Goal: Task Accomplishment & Management: Manage account settings

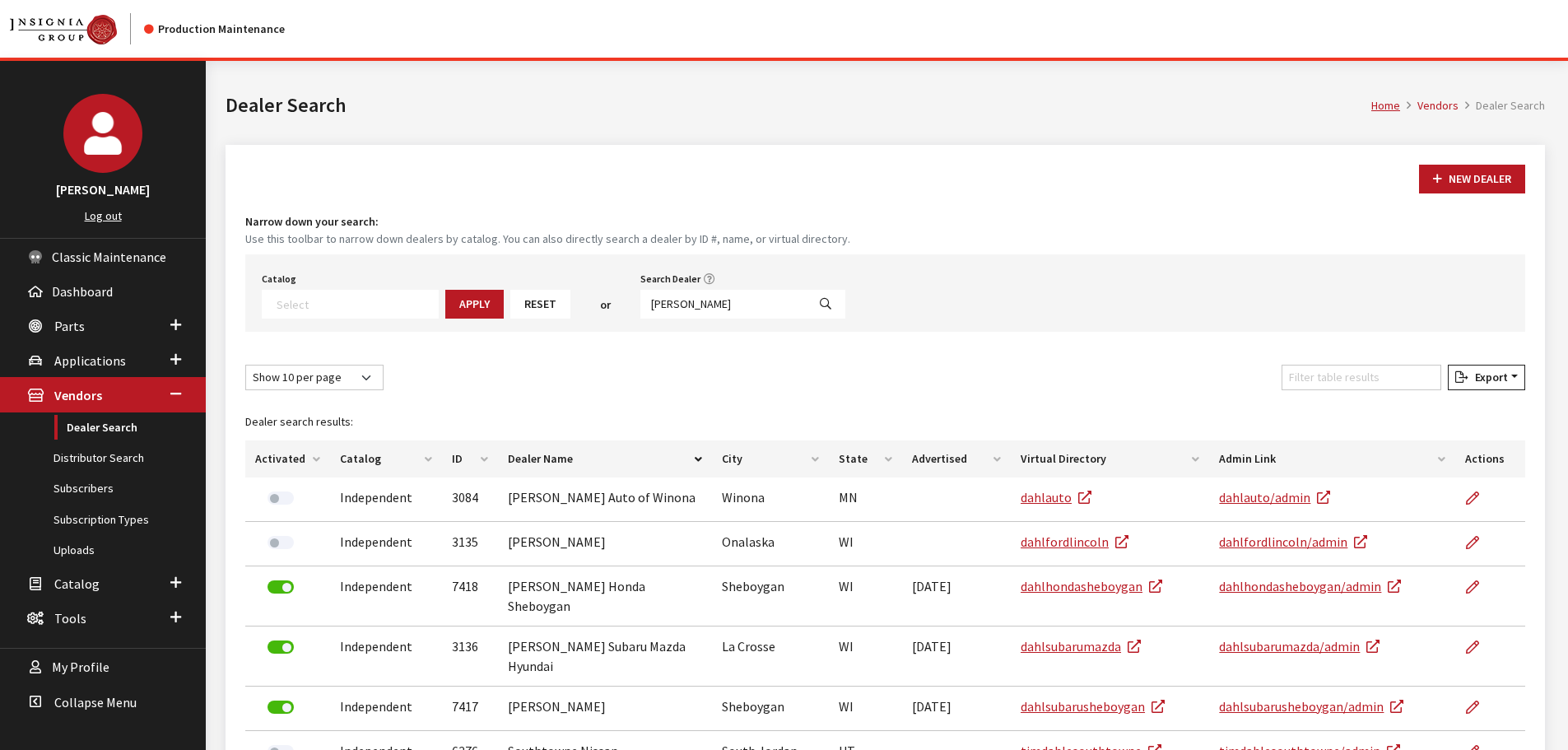
scroll to position [172, 0]
click at [820, 302] on icon "Search" at bounding box center [825, 304] width 11 height 11
select select
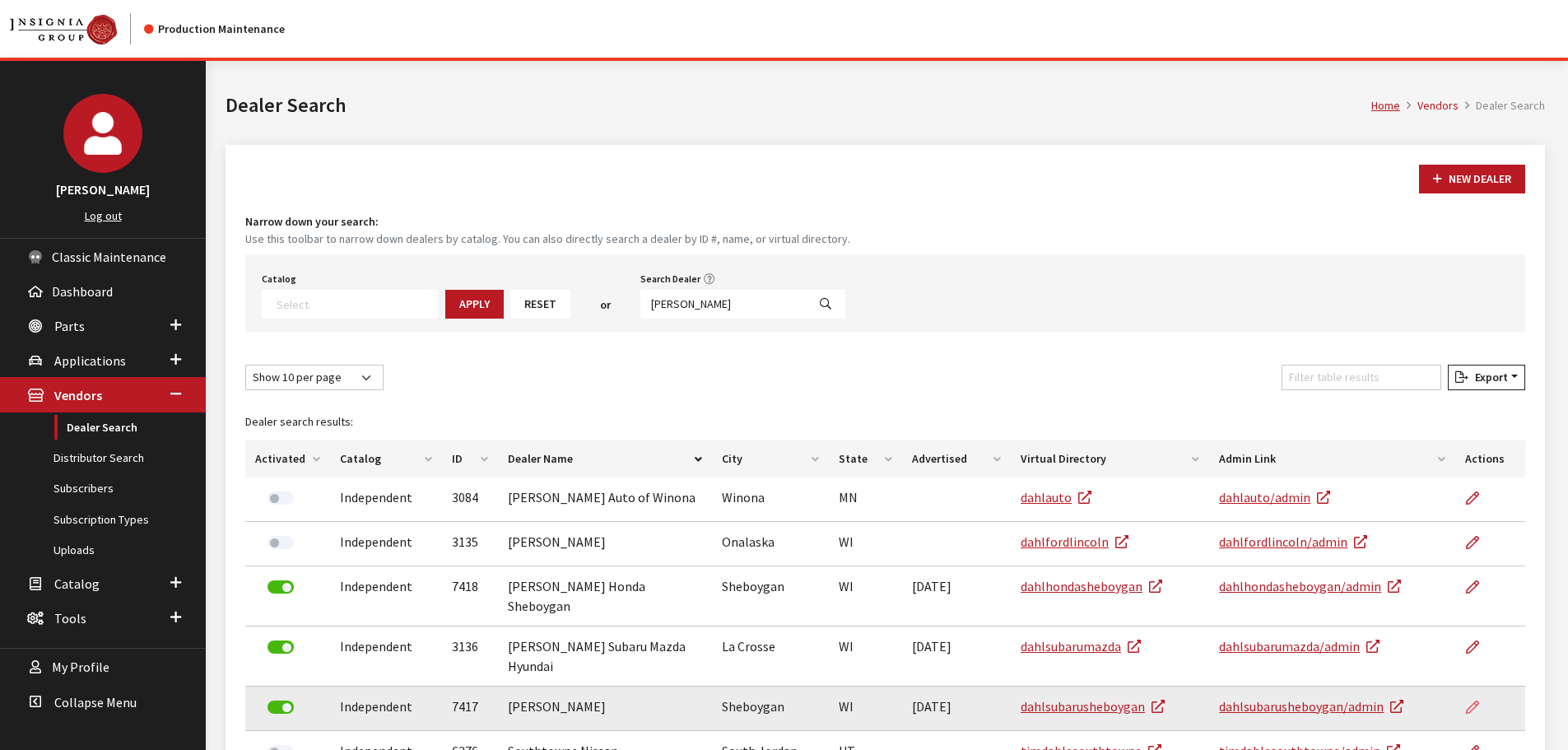
click at [1475, 702] on icon at bounding box center [1472, 708] width 13 height 13
click at [1474, 702] on icon at bounding box center [1472, 708] width 13 height 13
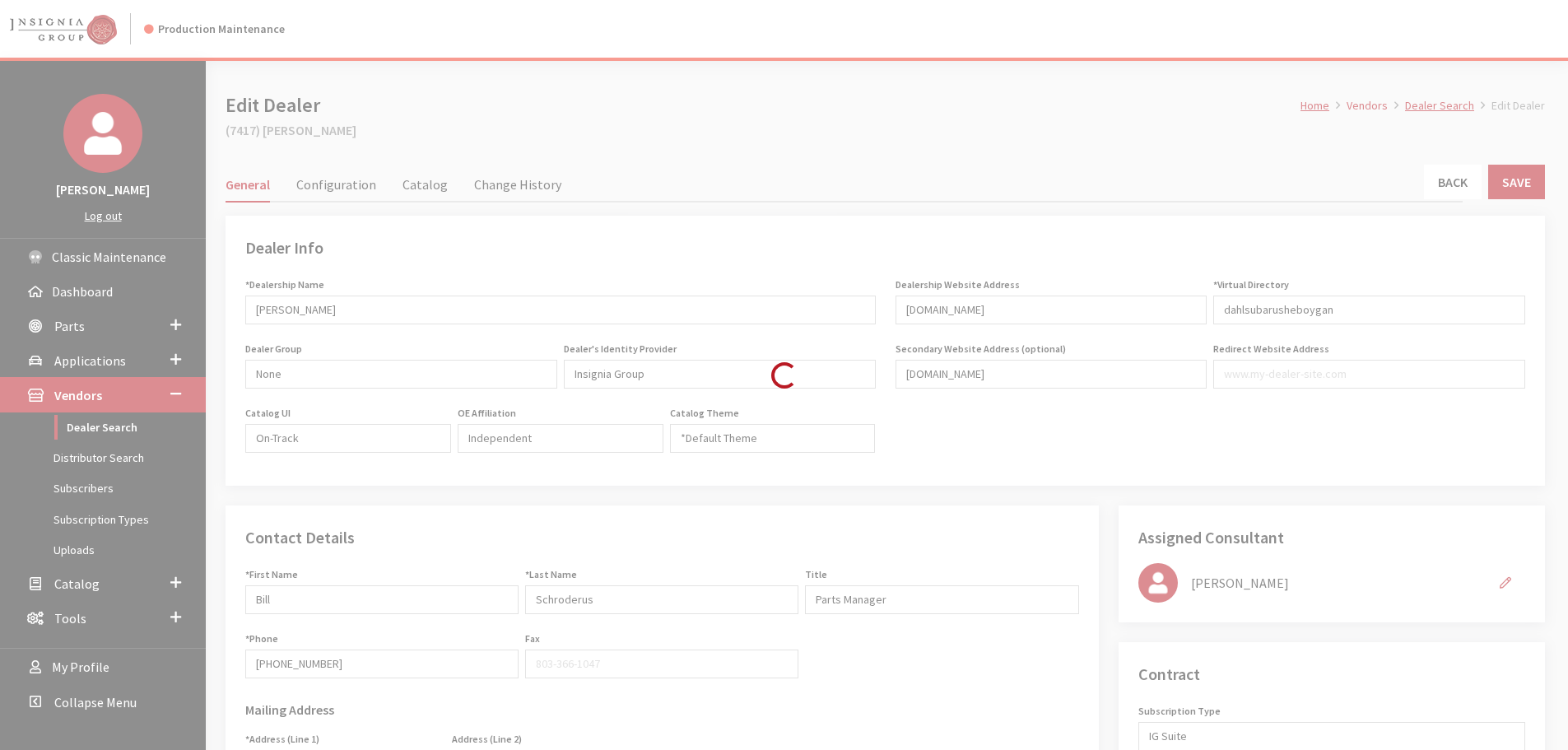
type input "598.00"
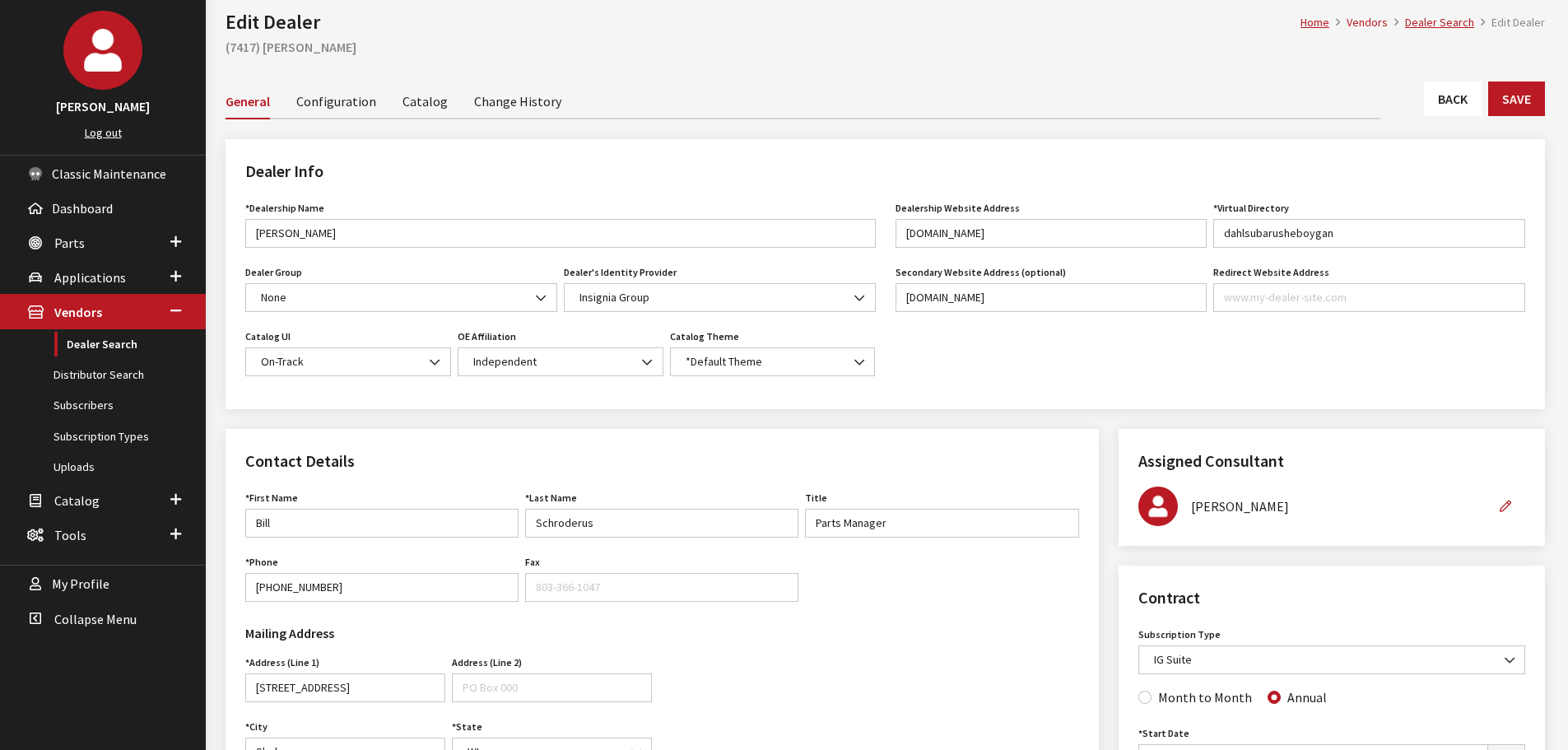
scroll to position [83, 0]
click at [318, 236] on input "Dahl Subaru Sheboygan" at bounding box center [560, 234] width 630 height 29
type input "[PERSON_NAME] Subaru Toyota Sheboygan"
click at [1528, 89] on button "Save" at bounding box center [1516, 99] width 57 height 34
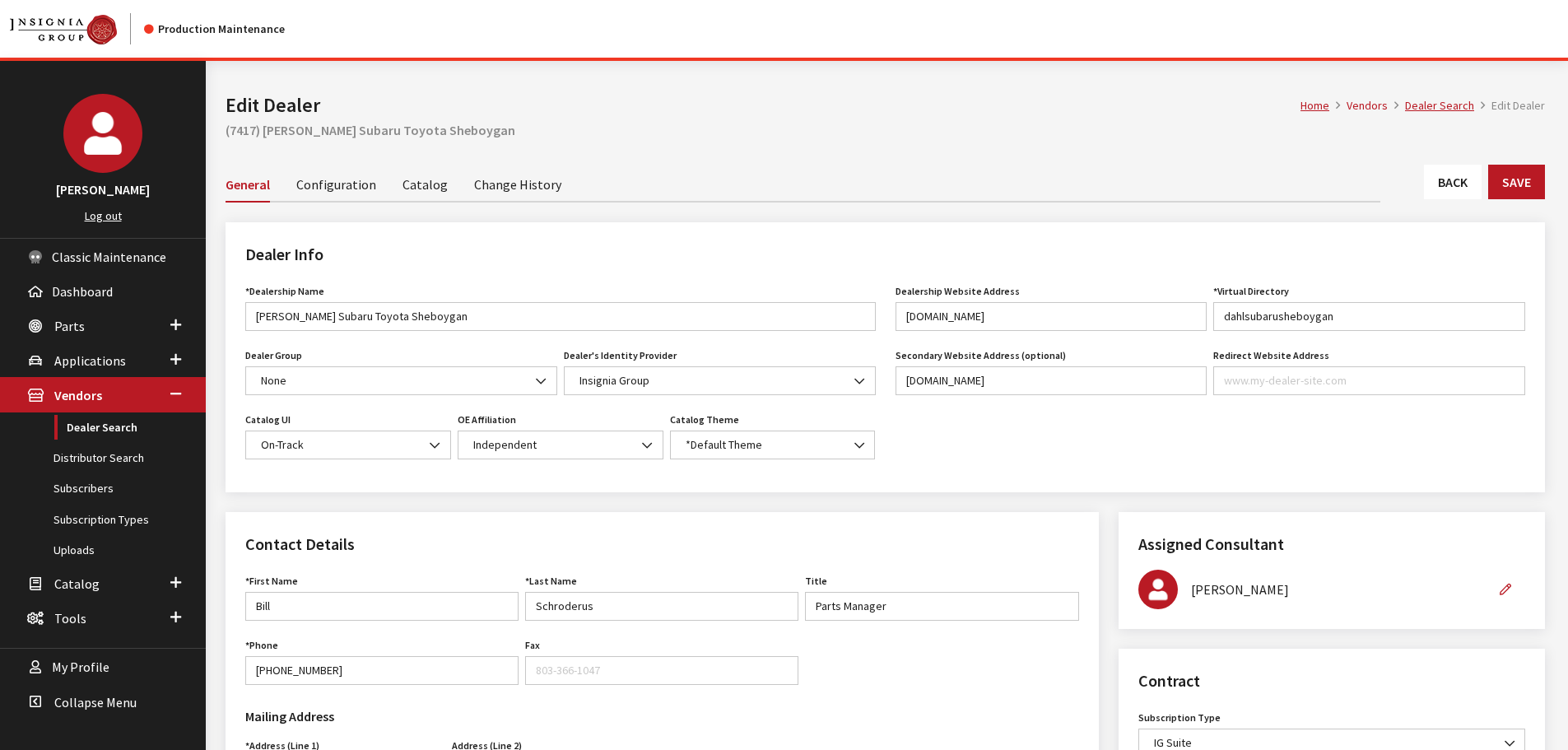
click at [1445, 189] on link "Back" at bounding box center [1453, 181] width 58 height 34
click at [1449, 175] on link "Back" at bounding box center [1453, 181] width 58 height 34
